Goal: Use online tool/utility: Utilize a website feature to perform a specific function

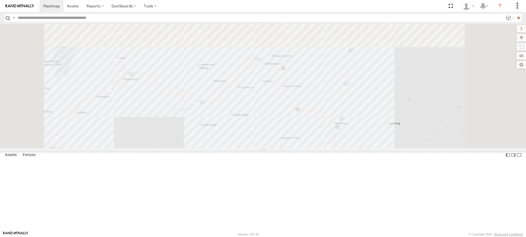
drag, startPoint x: 240, startPoint y: 91, endPoint x: 247, endPoint y: 211, distance: 119.6
click at [247, 148] on div "Cage046 F0474 MV283 D0545 FT724 TL265 F0262 TL297 Cage234 F0401 Cage101 D0529 F…" at bounding box center [263, 86] width 526 height 124
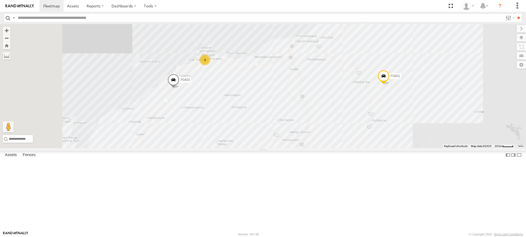
drag, startPoint x: 234, startPoint y: 97, endPoint x: 254, endPoint y: 168, distance: 74.1
click at [254, 148] on div "Cage046 F0474 MV283 D0545 FT724 TL265 F0262 TL297 Cage234 F0401 Cage101 D0529 F…" at bounding box center [263, 86] width 526 height 124
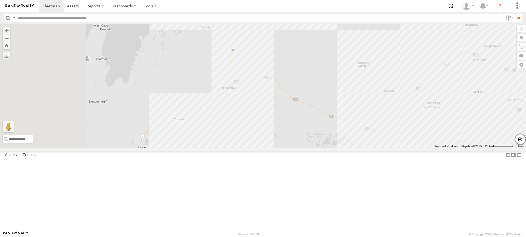
drag, startPoint x: 222, startPoint y: 197, endPoint x: 286, endPoint y: 142, distance: 84.5
click at [286, 142] on div "Cage046 F0474 MV283 D0545 FT724 TL265 F0262 TL297 Cage234 F0401 Cage101 D0529 F…" at bounding box center [263, 86] width 526 height 124
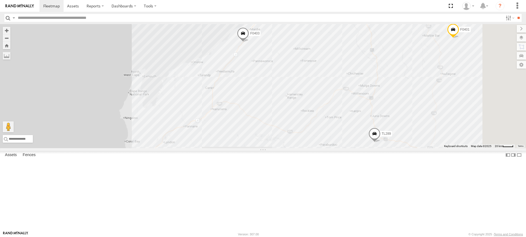
drag, startPoint x: 303, startPoint y: 116, endPoint x: 281, endPoint y: 143, distance: 35.1
click at [281, 143] on div "Cage046 F0474 MV283 D0545 FT724 TL265 F0262 TL297 Cage234 F0401 Cage101 D0529 F…" at bounding box center [263, 86] width 526 height 124
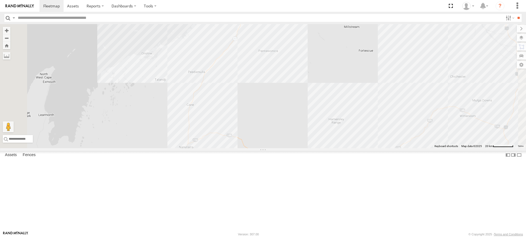
drag, startPoint x: 293, startPoint y: 121, endPoint x: 292, endPoint y: 129, distance: 8.5
click at [292, 129] on div "Cage046 F0474 MV283 D0545 FT724 TL265 F0262 TL297 Cage234 F0401 Cage101 D0529 F…" at bounding box center [263, 86] width 526 height 124
click at [292, 97] on div "Cage046 F0474 MV283 D0545 FT724 TL265 F0262 TL297 Cage234 F0401 Cage101 D0529 F…" at bounding box center [263, 86] width 526 height 124
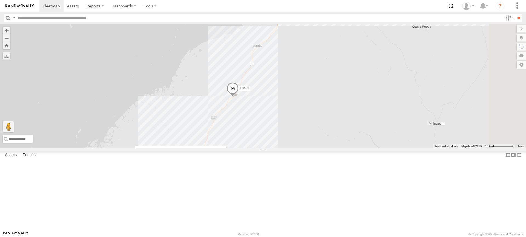
drag, startPoint x: 401, startPoint y: 61, endPoint x: 192, endPoint y: 97, distance: 212.6
click at [321, 148] on div "Cage046 F0474 MV283 D0545 FT724 TL265 F0262 TL297 Cage234 F0401 Cage101 D0529 F…" at bounding box center [263, 86] width 526 height 124
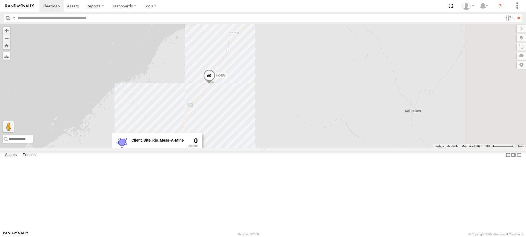
click at [10, 55] on label at bounding box center [7, 56] width 8 height 8
click at [286, 109] on div "Cage046 F0474 MV283 D0545 FT724 TL265 F0262 TL297 Cage234 F0401 Cage101 D0529 F…" at bounding box center [263, 86] width 526 height 124
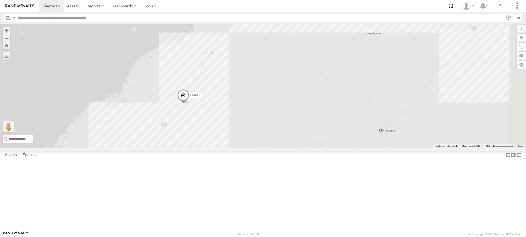
drag, startPoint x: 325, startPoint y: 74, endPoint x: 299, endPoint y: 95, distance: 33.1
click at [299, 95] on div "Cage046 F0474 MV283 D0545 FT724 TL265 F0262 TL297 Cage234 F0401 Cage101 D0529 F…" at bounding box center [263, 86] width 526 height 124
click at [244, 148] on div "Cage046 F0474 MV283 D0545 FT724 TL265 F0262 TL297 Cage234 F0401 Cage101 D0529 F…" at bounding box center [263, 86] width 526 height 124
click at [0, 0] on label at bounding box center [0, 0] width 0 height 0
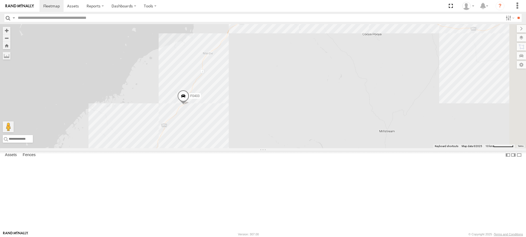
click at [248, 148] on div "Cage046 F0474 MV283 D0545 FT724 TL265 F0262 TL297 Cage234 F0401 Cage101 D0529 F…" at bounding box center [263, 86] width 526 height 124
click at [396, 39] on div "Cage046 F0474 MV283 D0545 FT724 TL265 F0262 TL297 Cage234 F0401 Cage101 D0529 F…" at bounding box center [263, 86] width 526 height 124
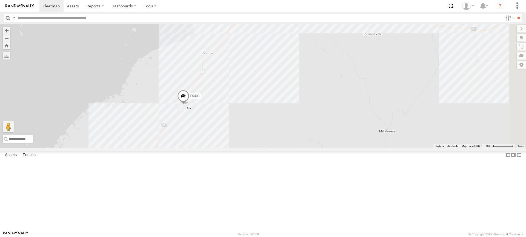
click at [0, 0] on label at bounding box center [0, 0] width 0 height 0
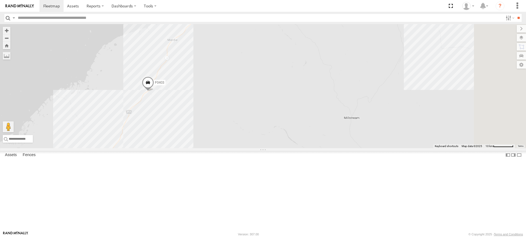
drag, startPoint x: 347, startPoint y: 158, endPoint x: 309, endPoint y: 145, distance: 40.2
click at [309, 145] on div "F0403 3" at bounding box center [263, 86] width 526 height 124
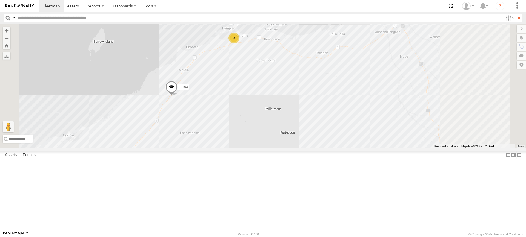
drag, startPoint x: 346, startPoint y: 128, endPoint x: 326, endPoint y: 130, distance: 20.1
click at [326, 129] on div "F0403 3" at bounding box center [263, 86] width 526 height 124
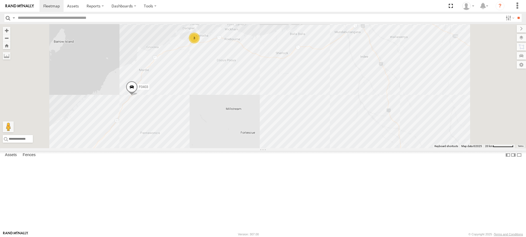
drag, startPoint x: 377, startPoint y: 123, endPoint x: 344, endPoint y: 114, distance: 33.5
click at [344, 114] on div "F0403 3" at bounding box center [263, 86] width 526 height 124
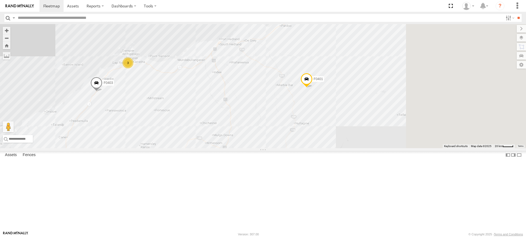
drag, startPoint x: 359, startPoint y: 95, endPoint x: 298, endPoint y: 110, distance: 62.9
click at [298, 110] on div "F0403 3 2 F0401 TL289 F0116" at bounding box center [263, 86] width 526 height 124
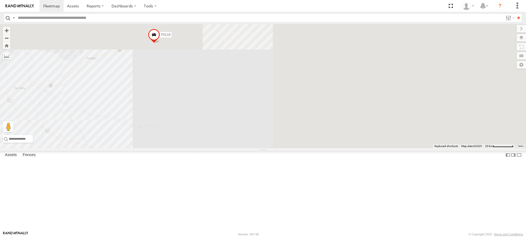
drag, startPoint x: 384, startPoint y: 70, endPoint x: 113, endPoint y: 153, distance: 283.9
click at [108, 159] on main "To navigate the map with touch gestures double-tap and hold your finger on the …" at bounding box center [263, 127] width 526 height 207
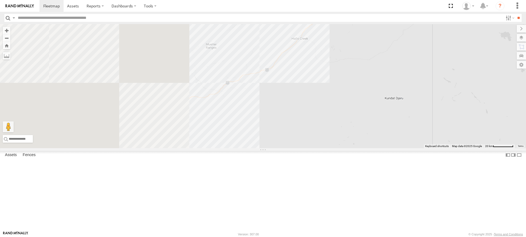
drag, startPoint x: 340, startPoint y: 83, endPoint x: 387, endPoint y: 112, distance: 55.0
click at [387, 111] on div "F0403 F0401 TL289 F0116" at bounding box center [263, 86] width 526 height 124
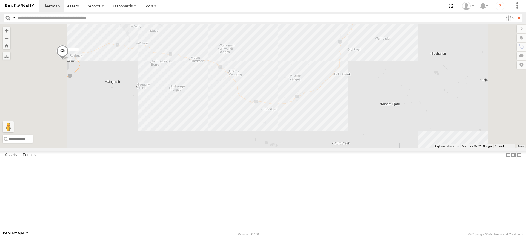
click at [315, 148] on div "F0403 F0401 TL289 F0116" at bounding box center [263, 86] width 526 height 124
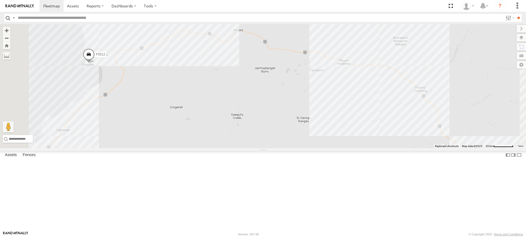
click at [142, 61] on div "F0403 F0401 TL289 F0116 F0512" at bounding box center [263, 86] width 526 height 124
click at [10, 54] on label at bounding box center [7, 56] width 8 height 8
click at [184, 94] on div "F0403 F0401 TL289 F0116 F0512" at bounding box center [263, 86] width 526 height 124
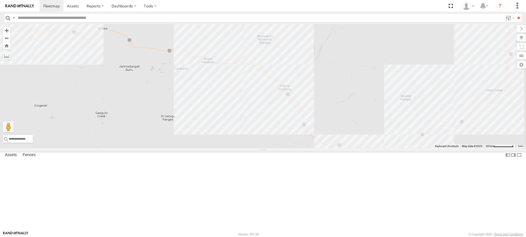
drag, startPoint x: 329, startPoint y: 107, endPoint x: 191, endPoint y: 106, distance: 137.4
click at [191, 106] on div "F0403 F0401 TL289 F0116 F0512" at bounding box center [263, 86] width 526 height 124
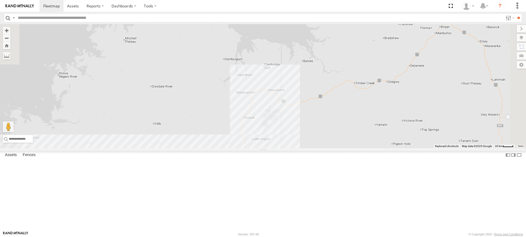
drag, startPoint x: 390, startPoint y: 65, endPoint x: 294, endPoint y: 207, distance: 171.2
click at [294, 148] on div "F0403 F0401 TL289 F0116 F0512" at bounding box center [263, 86] width 526 height 124
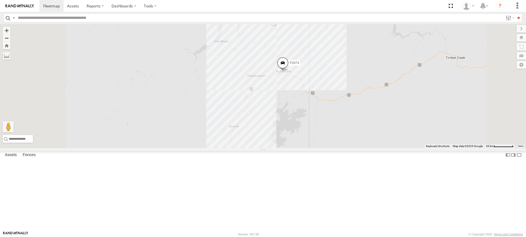
click at [339, 113] on div "F0403 F0401 TL289 F0116 F0512 F0474" at bounding box center [263, 86] width 526 height 124
drag, startPoint x: 341, startPoint y: 113, endPoint x: 353, endPoint y: 115, distance: 12.8
click at [287, 77] on img "992.72km" at bounding box center [284, 74] width 8 height 8
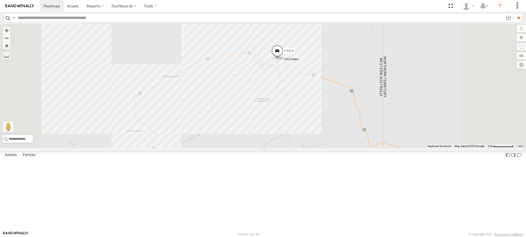
drag, startPoint x: 349, startPoint y: 110, endPoint x: 351, endPoint y: 101, distance: 8.6
click at [285, 63] on img "1013.65km" at bounding box center [282, 59] width 8 height 8
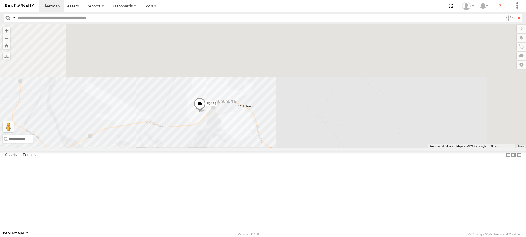
drag, startPoint x: 344, startPoint y: 88, endPoint x: 324, endPoint y: 234, distance: 147.2
click at [324, 234] on body at bounding box center [263, 118] width 526 height 237
drag, startPoint x: 304, startPoint y: 147, endPoint x: 324, endPoint y: 163, distance: 25.4
click at [259, 124] on img "1010.14km" at bounding box center [256, 120] width 8 height 8
drag, startPoint x: 324, startPoint y: 163, endPoint x: 281, endPoint y: 150, distance: 44.4
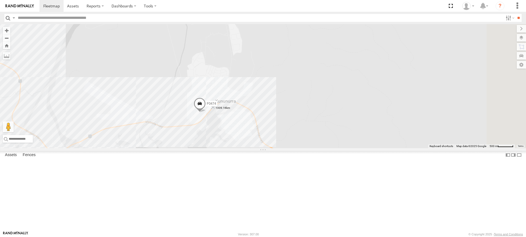
click at [217, 111] on img "1009.16km" at bounding box center [213, 108] width 8 height 8
